Goal: Unclear

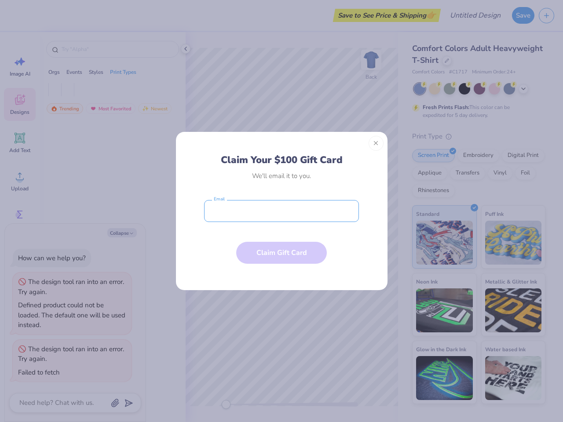
click at [282, 211] on input "email" at bounding box center [281, 211] width 155 height 22
click at [376, 143] on button "Close" at bounding box center [376, 143] width 15 height 15
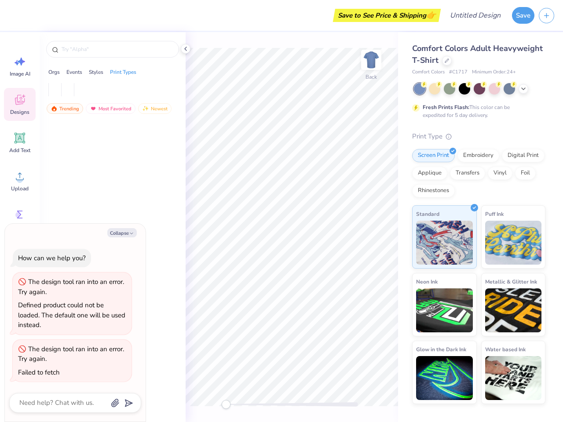
type textarea "x"
